Goal: Check status

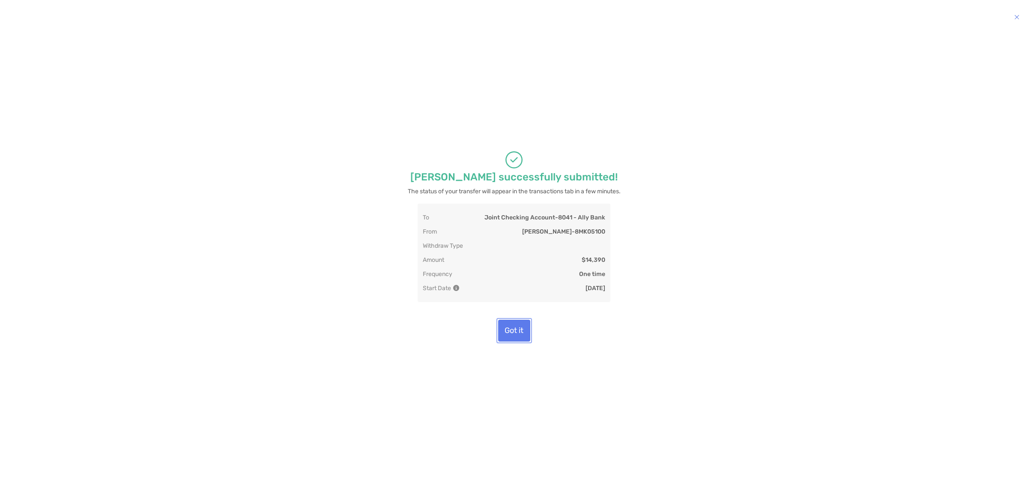
click at [512, 328] on button "Got it" at bounding box center [514, 331] width 32 height 22
